Goal: Register for event/course

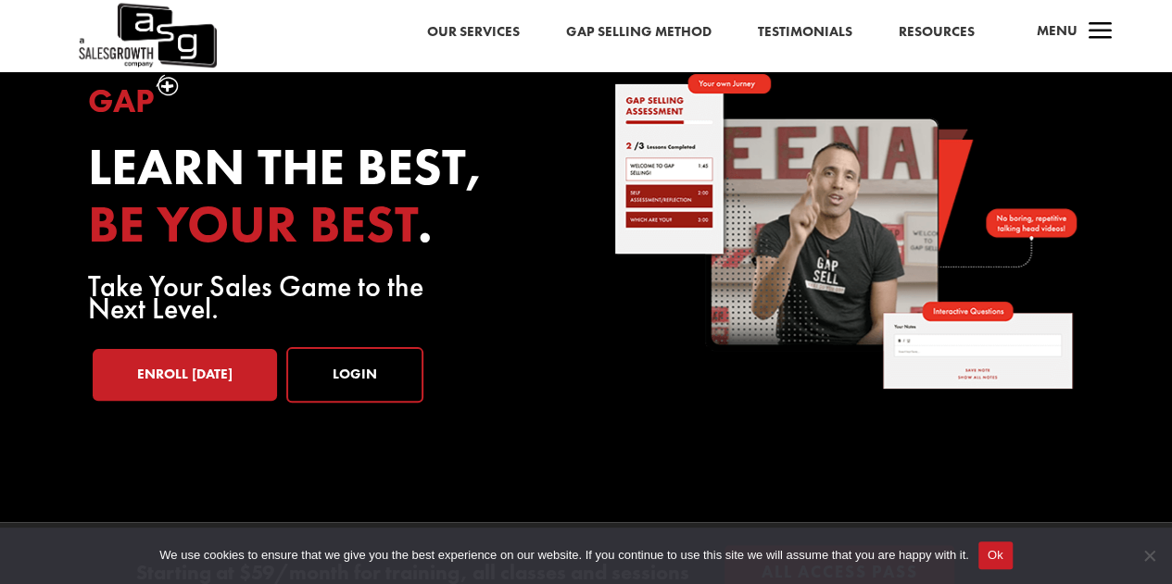
scroll to position [68, 0]
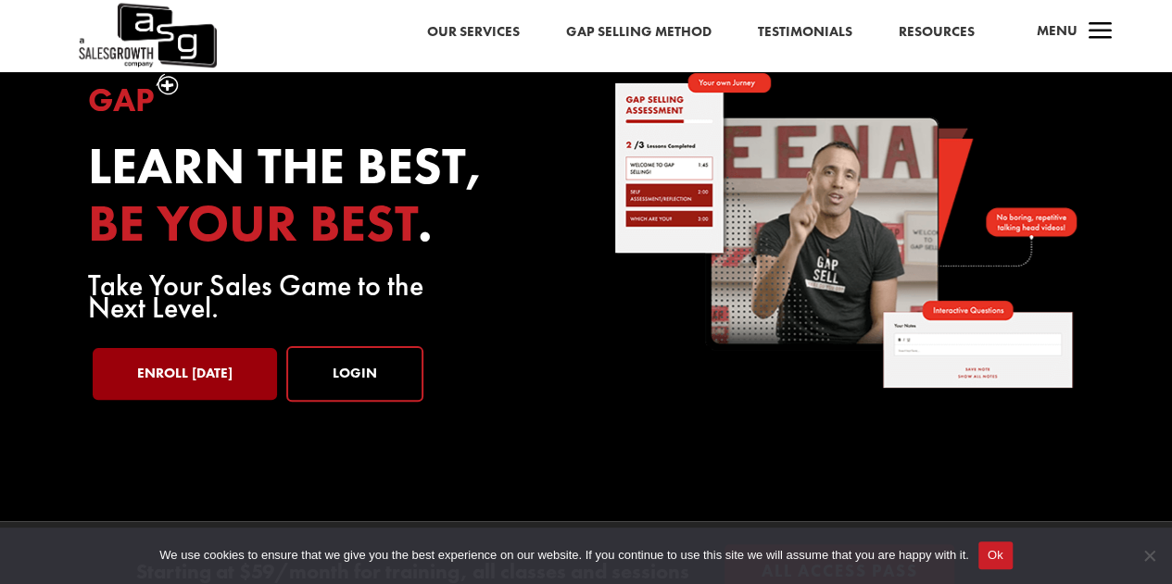
click at [189, 384] on link "Enroll [DATE]" at bounding box center [185, 374] width 184 height 52
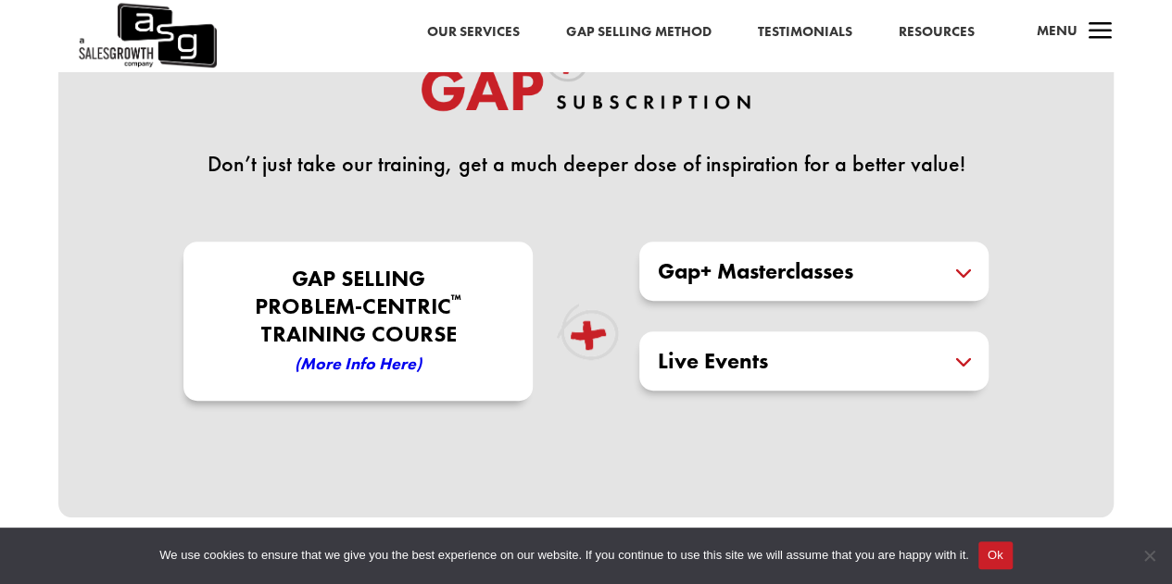
scroll to position [467, 0]
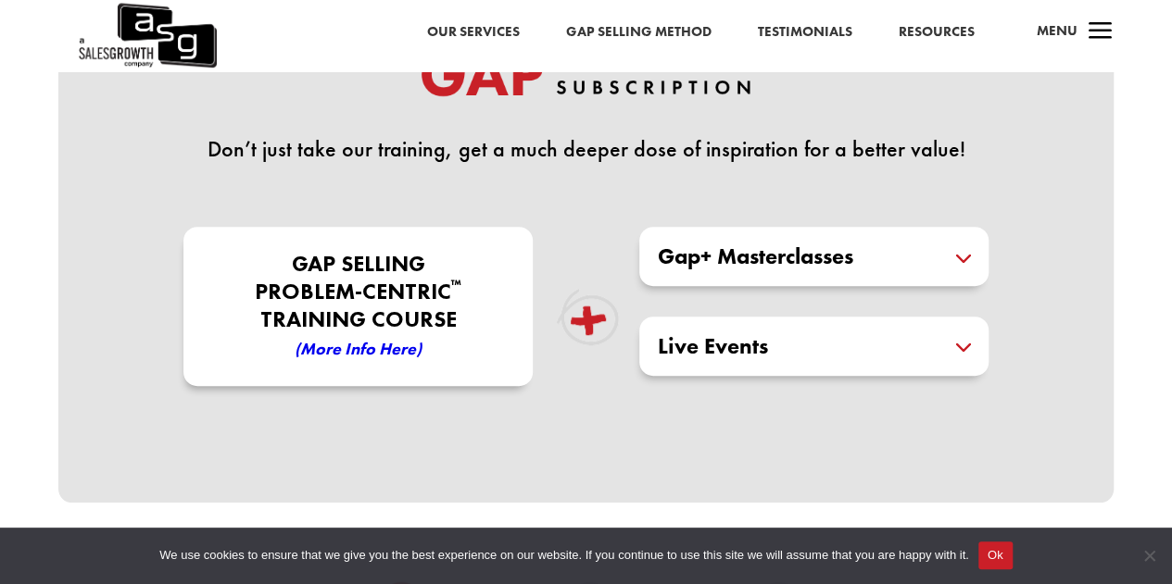
click at [552, 321] on div "Gap Selling Problem-Centric ™ Training COURSE (More Info here)" at bounding box center [358, 330] width 388 height 206
click at [368, 349] on em "(More Info here)" at bounding box center [358, 348] width 127 height 21
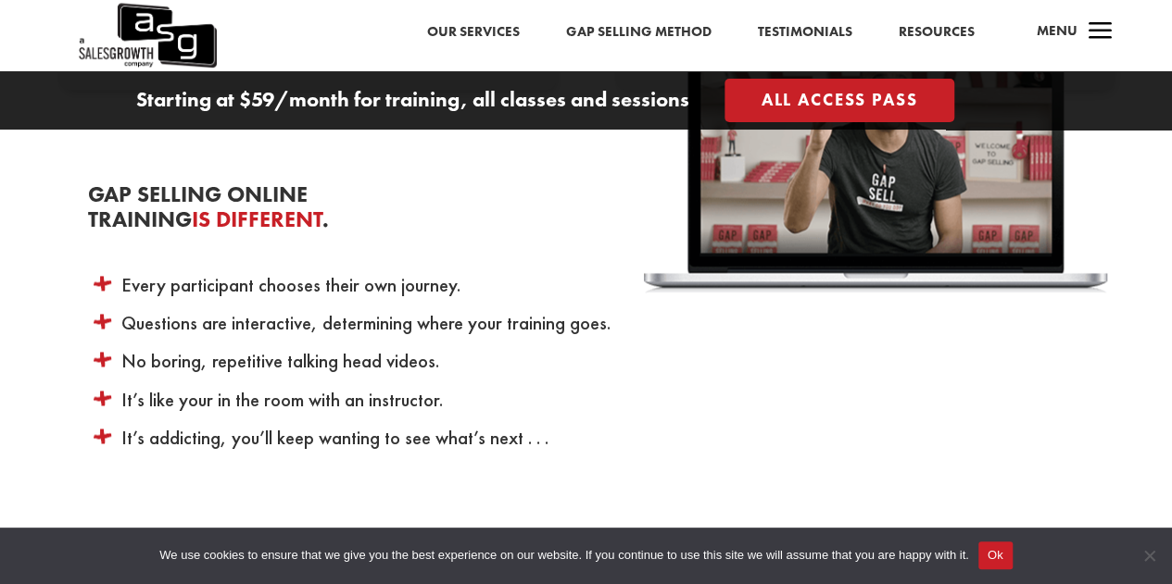
scroll to position [4724, 0]
